Goal: Navigation & Orientation: Go to known website

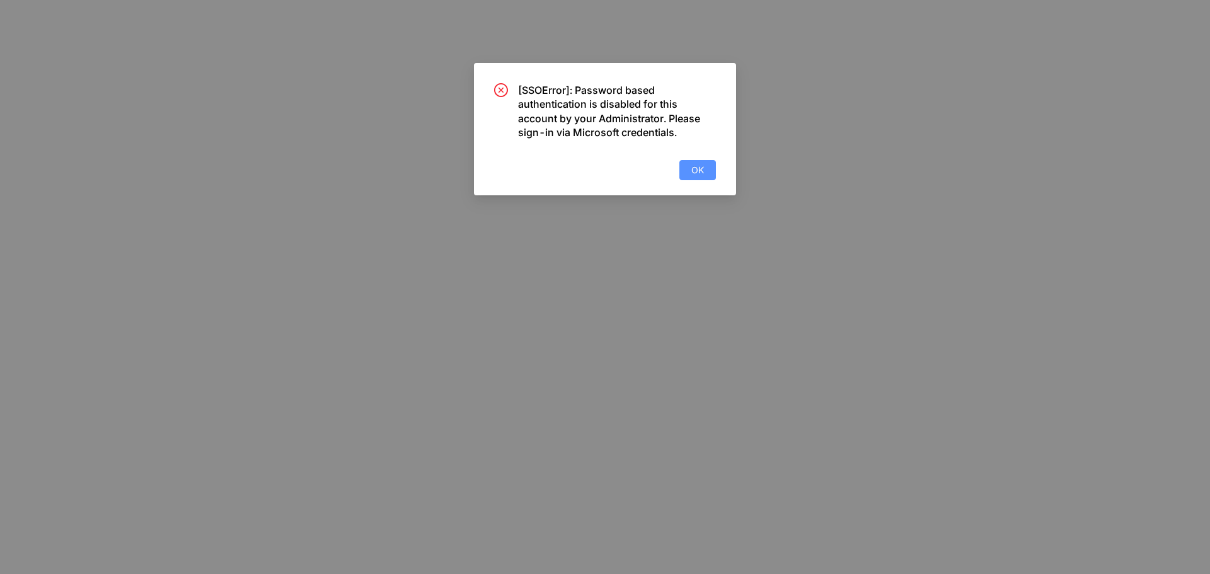
click at [697, 169] on span "OK" at bounding box center [697, 170] width 13 height 14
